Goal: Task Accomplishment & Management: Use online tool/utility

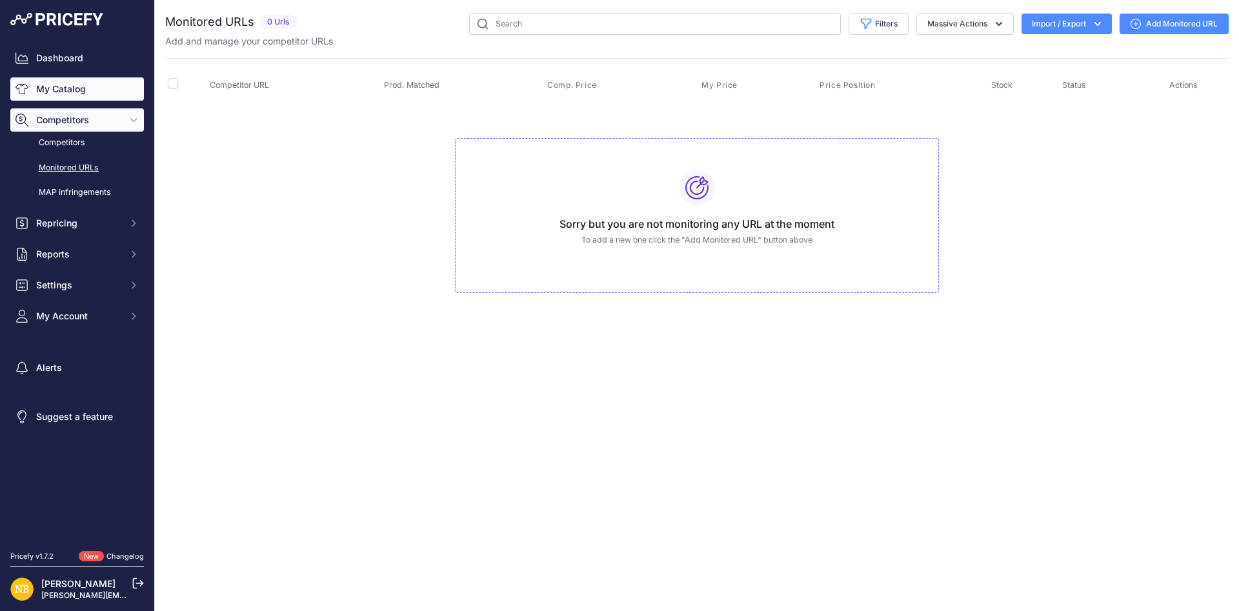
click at [115, 94] on link "My Catalog" at bounding box center [77, 88] width 134 height 23
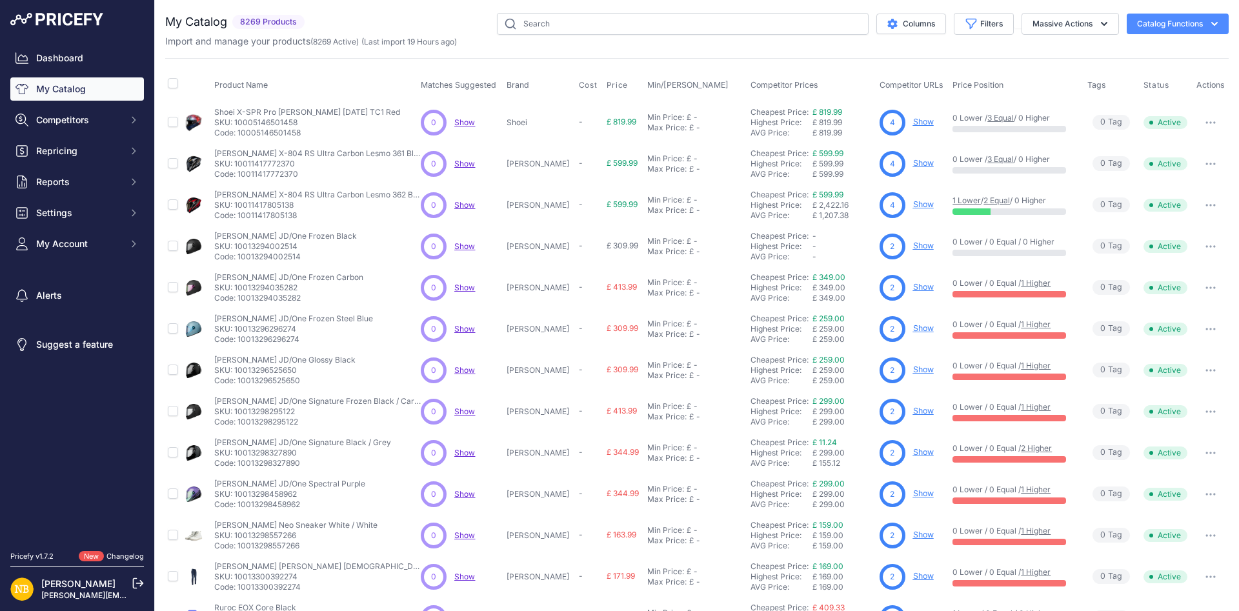
click at [550, 35] on div "Import and manage your products ( 8269 Active ) (Last import 19 Hours ago)" at bounding box center [697, 41] width 1064 height 13
click at [552, 26] on input "text" at bounding box center [683, 24] width 372 height 22
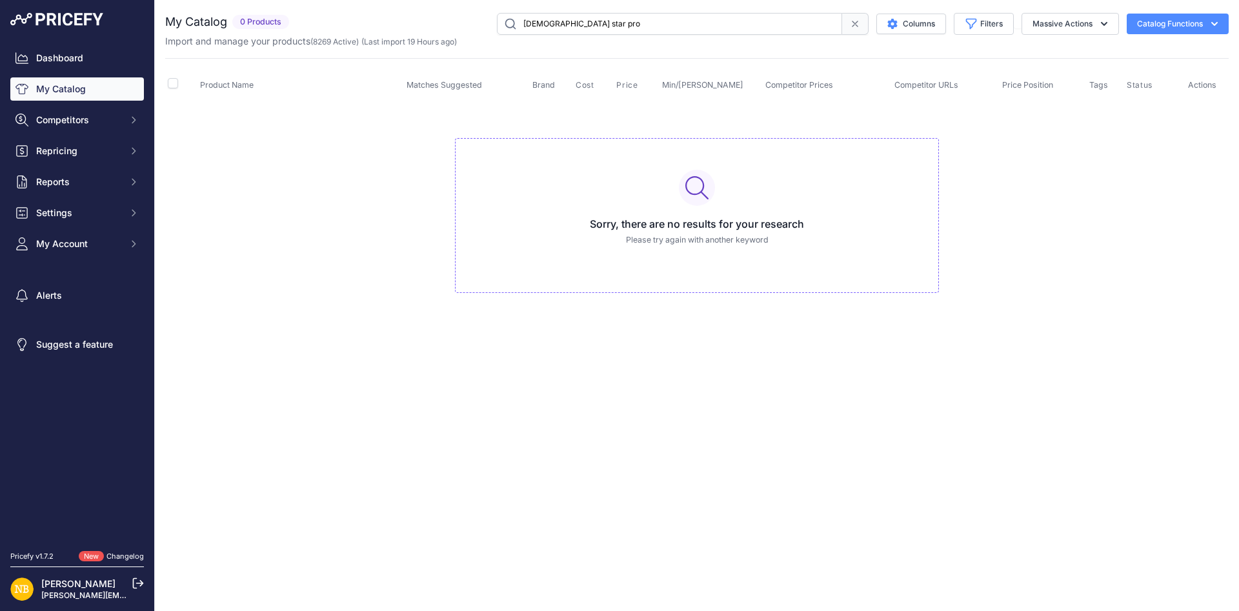
click at [628, 34] on input "lady star pro" at bounding box center [669, 24] width 345 height 22
paste input "Daytona Star Pro Ladies Gore-Tex Boots Black"
type input "Daytona Star Pro Ladies Gore-Tex Boots Black"
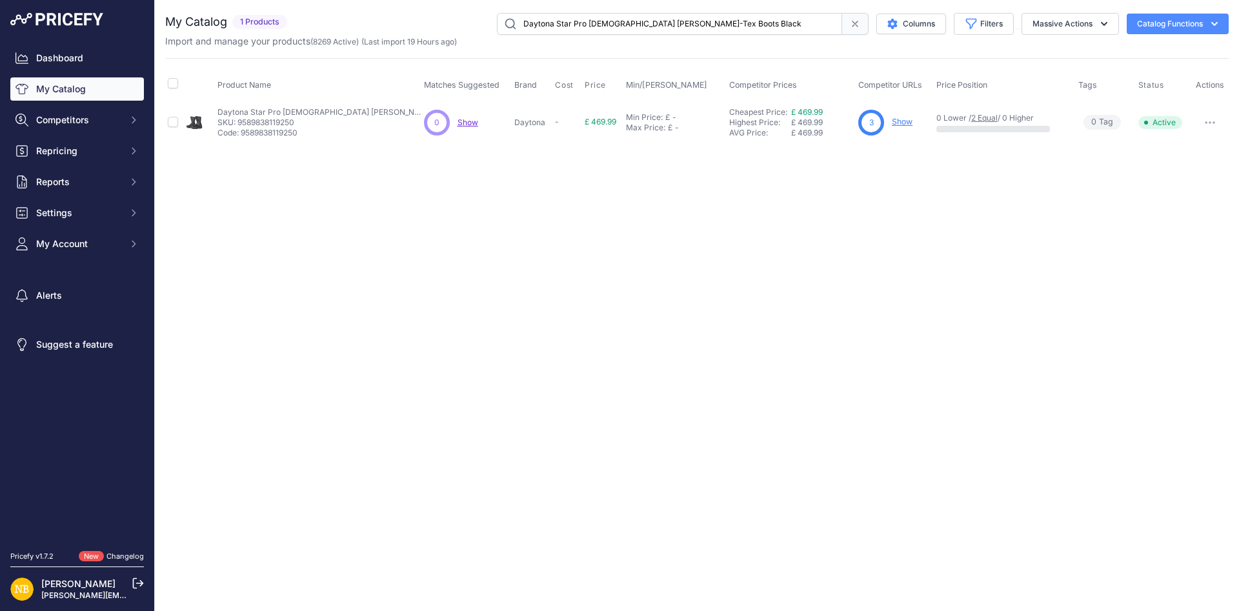
click at [902, 124] on link "Show" at bounding box center [902, 122] width 21 height 10
